Goal: Task Accomplishment & Management: Use online tool/utility

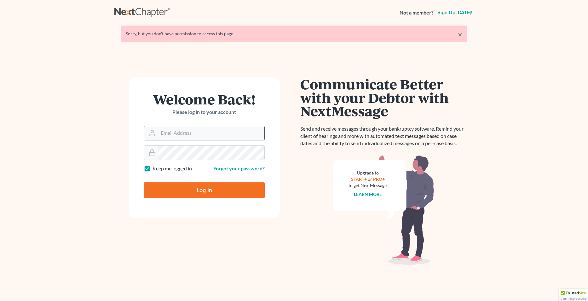
type input "[EMAIL_ADDRESS][DOMAIN_NAME]"
click at [176, 130] on input "[EMAIL_ADDRESS][DOMAIN_NAME]" at bounding box center [211, 133] width 106 height 14
click at [191, 193] on input "Log In" at bounding box center [204, 190] width 121 height 16
type input "Thinking..."
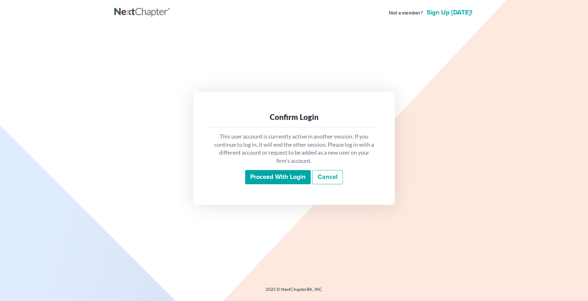
click at [273, 178] on input "Proceed with login" at bounding box center [278, 177] width 66 height 14
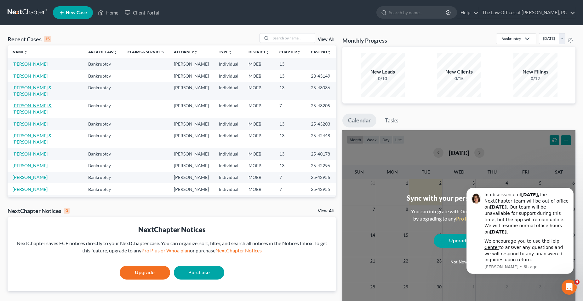
click at [25, 103] on link "[PERSON_NAME] & [PERSON_NAME]" at bounding box center [32, 109] width 39 height 12
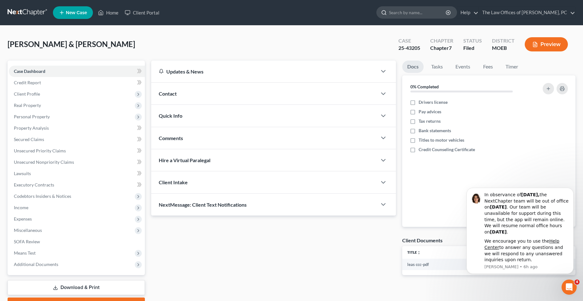
click at [414, 13] on input "search" at bounding box center [418, 13] width 58 height 12
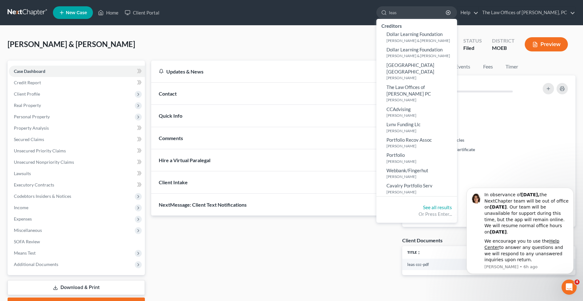
type input "leas"
click at [23, 10] on link at bounding box center [28, 12] width 40 height 11
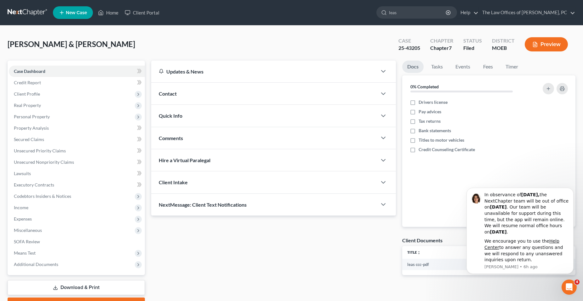
click at [23, 10] on link at bounding box center [28, 12] width 40 height 11
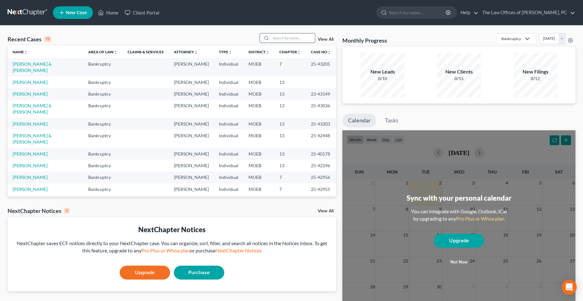
click at [290, 38] on input "search" at bounding box center [293, 37] width 44 height 9
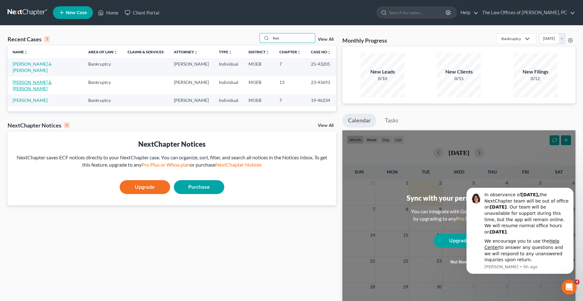
type input "leas"
click at [38, 79] on link "[PERSON_NAME] & [PERSON_NAME]" at bounding box center [32, 85] width 39 height 12
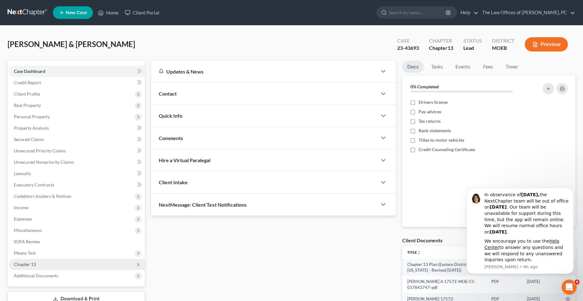
click at [30, 267] on span "Chapter 13" at bounding box center [77, 263] width 136 height 11
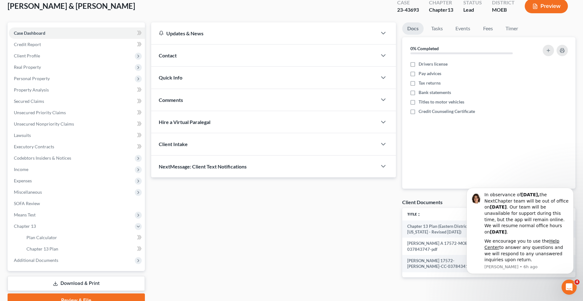
scroll to position [63, 0]
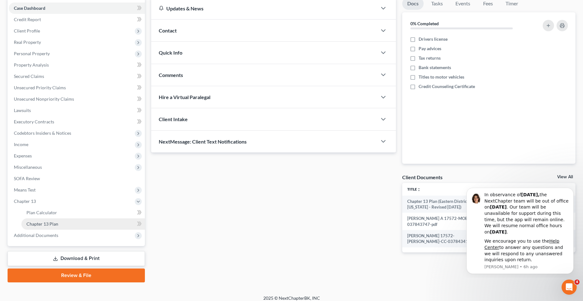
click at [40, 224] on span "Chapter 13 Plan" at bounding box center [42, 223] width 32 height 5
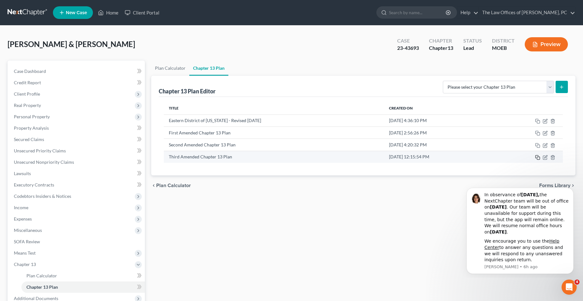
click at [539, 156] on icon "button" at bounding box center [538, 157] width 5 height 5
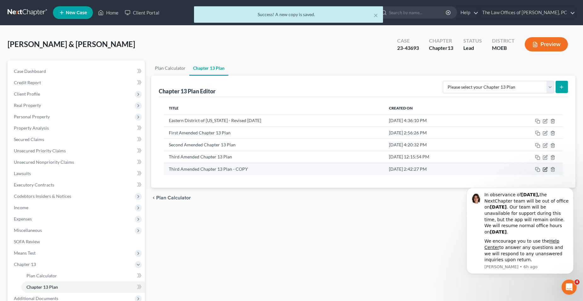
click at [546, 169] on icon "button" at bounding box center [545, 169] width 5 height 5
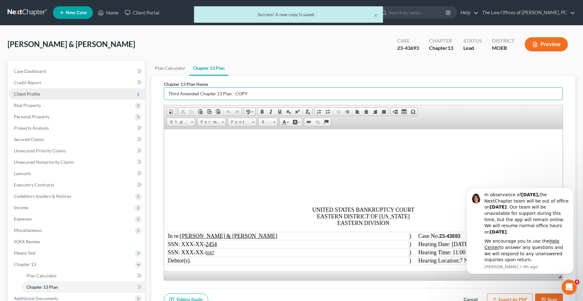
drag, startPoint x: 179, startPoint y: 94, endPoint x: 126, endPoint y: 97, distance: 53.0
click at [126, 97] on div "Petition Navigation Case Dashboard Payments Invoices Payments Payments Credit R…" at bounding box center [291, 203] width 575 height 285
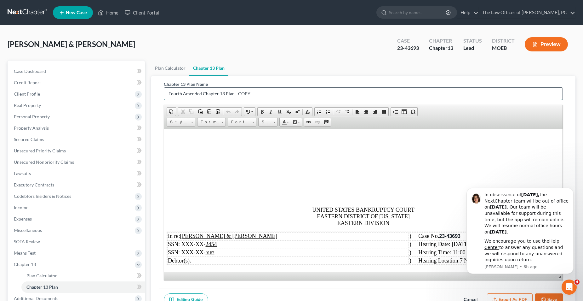
drag, startPoint x: 236, startPoint y: 95, endPoint x: 329, endPoint y: 96, distance: 93.3
click at [329, 96] on input "Fourth Amended Chapter 13 Plan - COPY" at bounding box center [363, 94] width 399 height 12
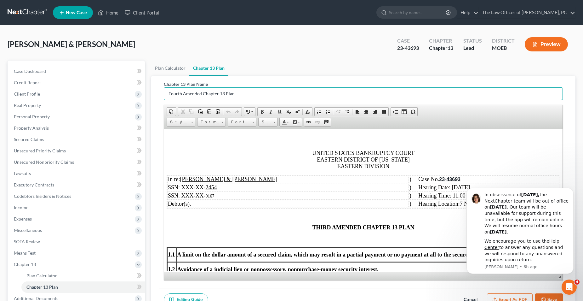
scroll to position [63, 0]
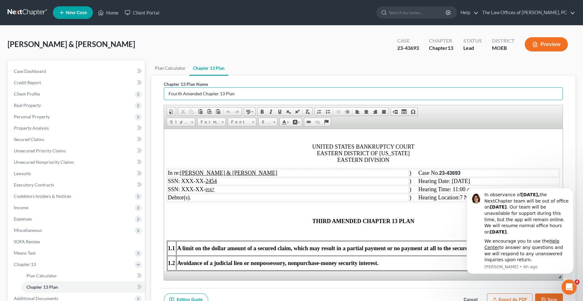
type input "Fourth Amended Chapter 13 Plan"
click at [319, 222] on span "THIRD AMENDED CHAPTER 13 PLAN" at bounding box center [363, 220] width 102 height 6
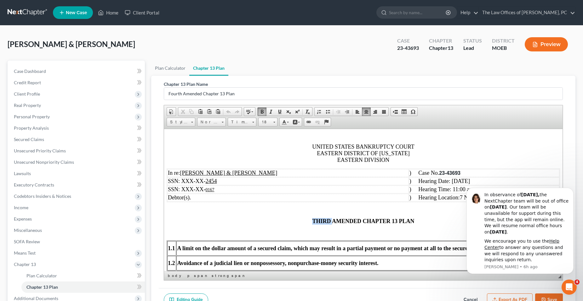
click at [319, 222] on span "THIRD AMENDED CHAPTER 13 PLAN" at bounding box center [363, 220] width 102 height 6
click at [235, 232] on p at bounding box center [363, 232] width 394 height 6
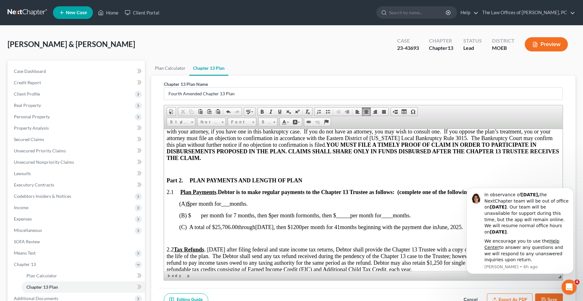
scroll to position [284, 0]
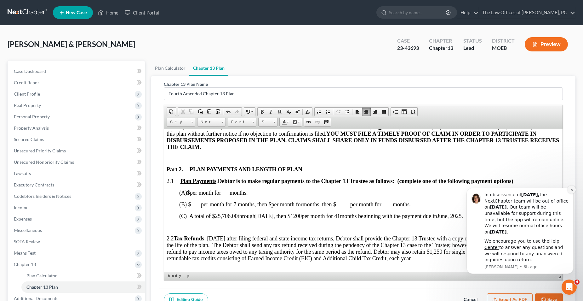
click at [571, 189] on icon "Dismiss notification" at bounding box center [571, 189] width 3 height 3
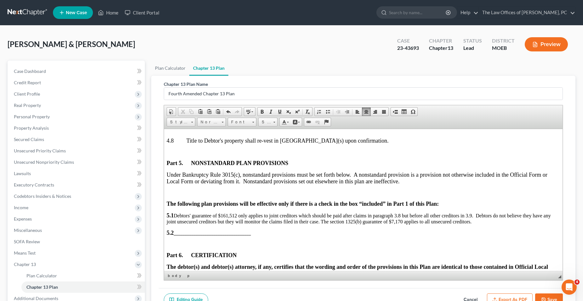
scroll to position [1797, 0]
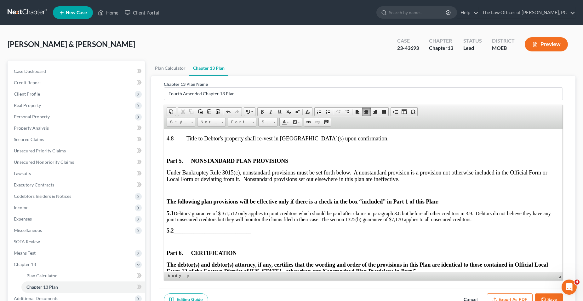
drag, startPoint x: 405, startPoint y: 219, endPoint x: 477, endPoint y: 220, distance: 71.9
click at [477, 220] on p "5.1 Debtors' guarantee of $161,512 only applies to joint creditors which should…" at bounding box center [363, 216] width 394 height 12
click at [503, 218] on p "5.1 Debtors' guarantee of $161,512 only applies to joint creditors which should…" at bounding box center [363, 216] width 394 height 12
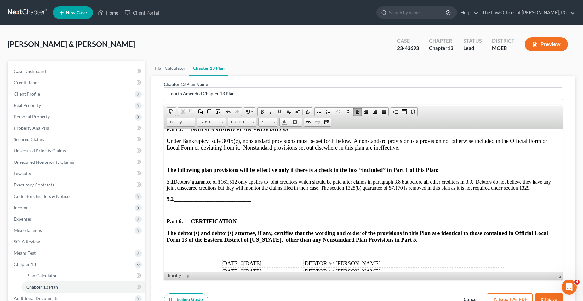
scroll to position [1860, 0]
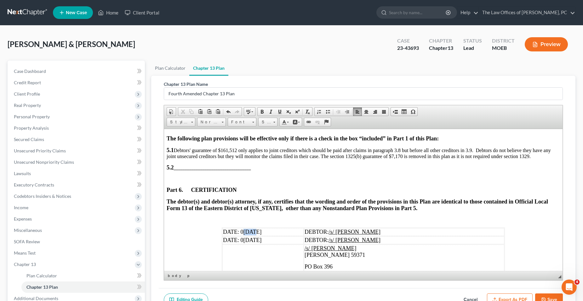
drag, startPoint x: 240, startPoint y: 231, endPoint x: 251, endPoint y: 234, distance: 11.2
click at [251, 234] on td "DATE: 0 [DATE]" at bounding box center [262, 232] width 81 height 8
drag, startPoint x: 238, startPoint y: 230, endPoint x: 250, endPoint y: 231, distance: 12.0
click at [250, 231] on span "DATE: 09/02" at bounding box center [238, 231] width 31 height 6
copy span "09/02"
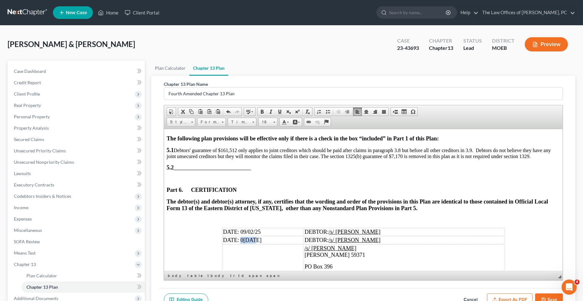
drag, startPoint x: 238, startPoint y: 239, endPoint x: 251, endPoint y: 238, distance: 13.3
click at [251, 238] on td "DATE: 0 [DATE]" at bounding box center [262, 240] width 81 height 8
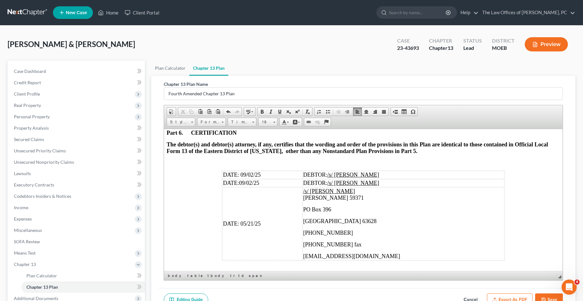
scroll to position [1922, 0]
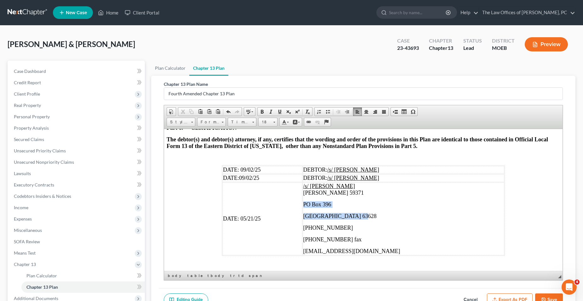
drag, startPoint x: 307, startPoint y: 202, endPoint x: 368, endPoint y: 211, distance: 61.6
click at [368, 211] on td "/s/ [PERSON_NAME] [PERSON_NAME] 59371 [STREET_ADDRESS] (314) 827-4027 [PHONE_NU…" at bounding box center [404, 218] width 202 height 73
drag, startPoint x: 243, startPoint y: 177, endPoint x: 258, endPoint y: 178, distance: 15.5
click at [258, 178] on td "DATE: 09/02 /25" at bounding box center [261, 178] width 78 height 8
copy span "09/02 /25"
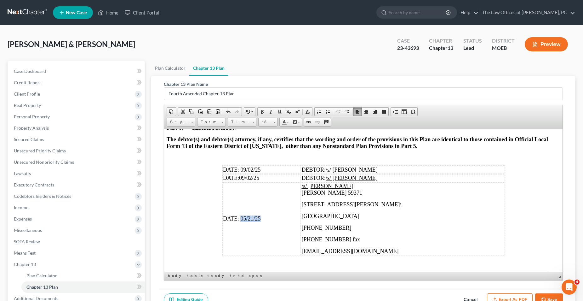
drag, startPoint x: 239, startPoint y: 217, endPoint x: 295, endPoint y: 227, distance: 57.1
click at [260, 222] on td "DATE: 0 5/21 /25" at bounding box center [261, 218] width 78 height 73
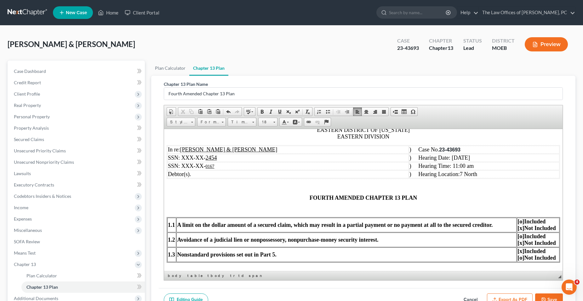
scroll to position [95, 0]
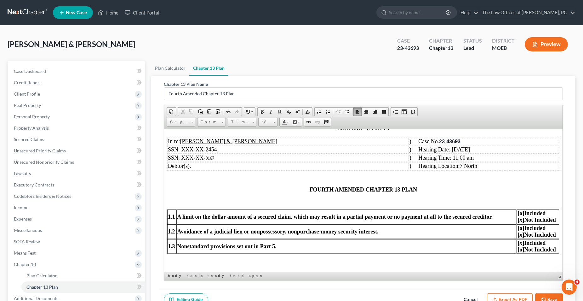
drag, startPoint x: 435, startPoint y: 148, endPoint x: 456, endPoint y: 151, distance: 20.9
click at [456, 151] on span ") Hearing Date: [DATE]" at bounding box center [439, 149] width 61 height 6
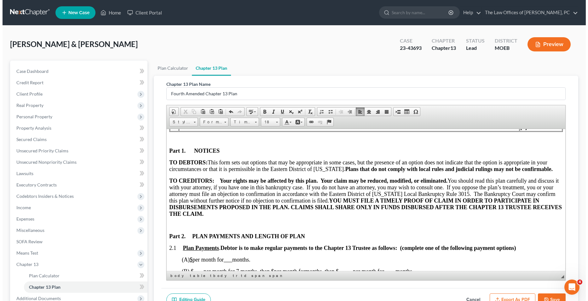
scroll to position [221, 0]
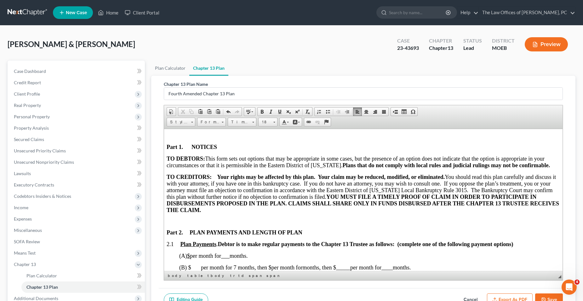
click at [502, 299] on button "Export as PDF" at bounding box center [510, 299] width 46 height 13
